Goal: Task Accomplishment & Management: Manage account settings

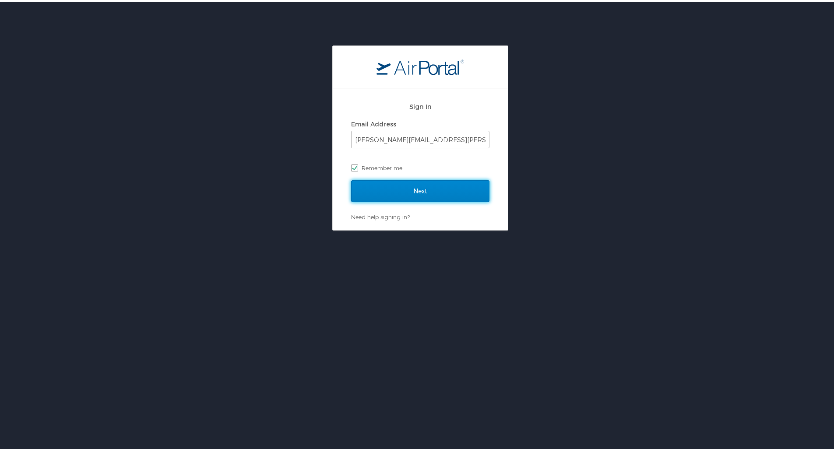
click at [452, 181] on input "Next" at bounding box center [420, 190] width 138 height 22
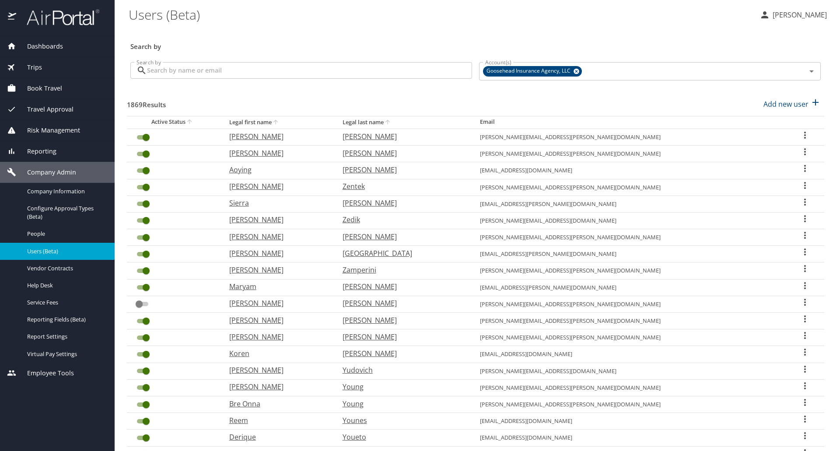
click at [362, 69] on input "Search by" at bounding box center [309, 70] width 325 height 17
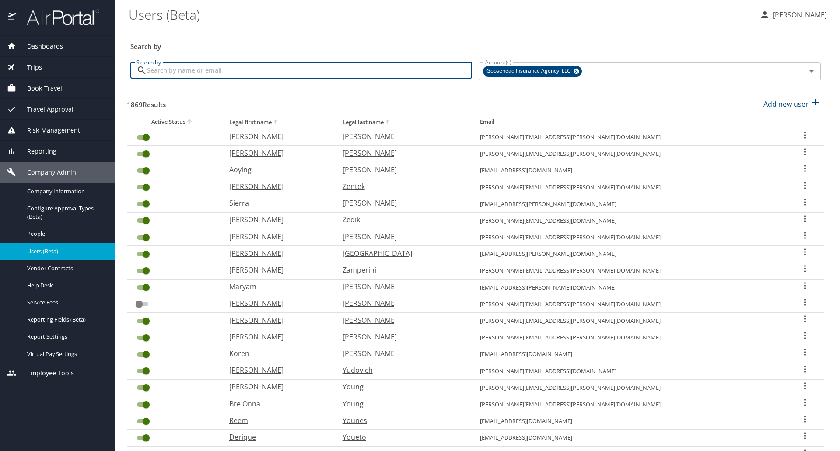
paste input "daeshon.burnett@goosehead.com"
type input "daeshon.burnett@goosehead.com"
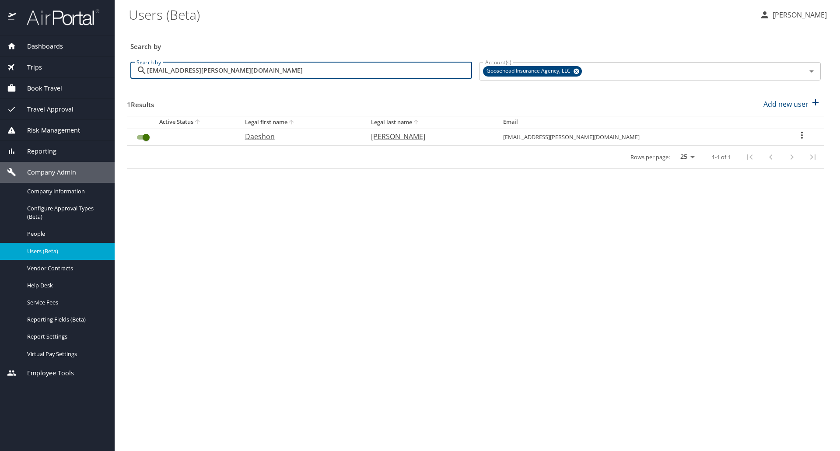
click at [150, 137] on input "User Search Table" at bounding box center [146, 137] width 32 height 11
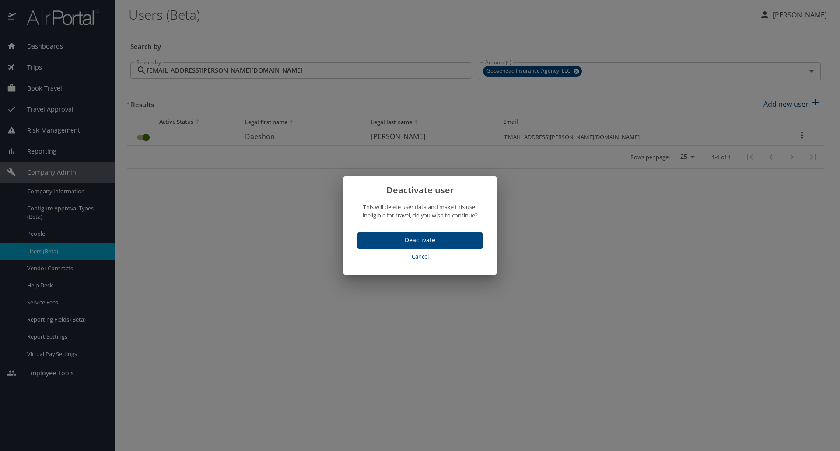
click at [435, 273] on div "Deactivate Cancel" at bounding box center [419, 249] width 153 height 49
click at [476, 241] on button "Deactivate" at bounding box center [419, 240] width 125 height 17
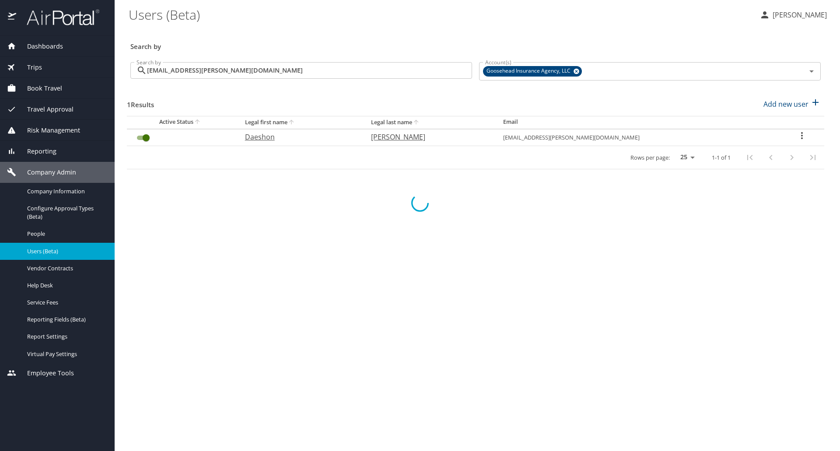
checkbox input "false"
